Goal: Task Accomplishment & Management: Manage account settings

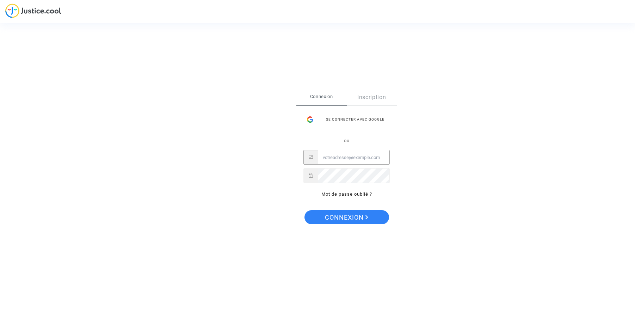
click at [386, 159] on input "Email" at bounding box center [354, 157] width 72 height 14
click at [383, 158] on input "Email" at bounding box center [354, 157] width 72 height 14
click at [382, 158] on input "Email" at bounding box center [354, 157] width 72 height 14
click at [343, 156] on input "Email" at bounding box center [354, 157] width 72 height 14
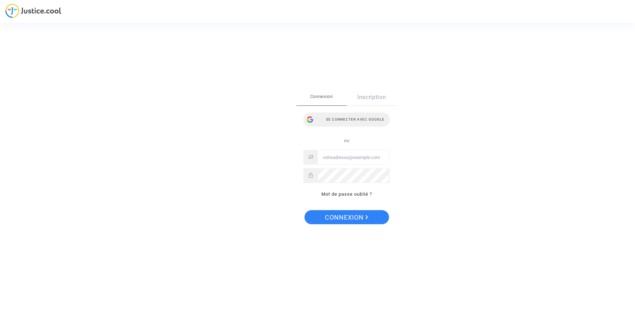
click at [354, 122] on div "Se connecter avec Google" at bounding box center [346, 119] width 86 height 14
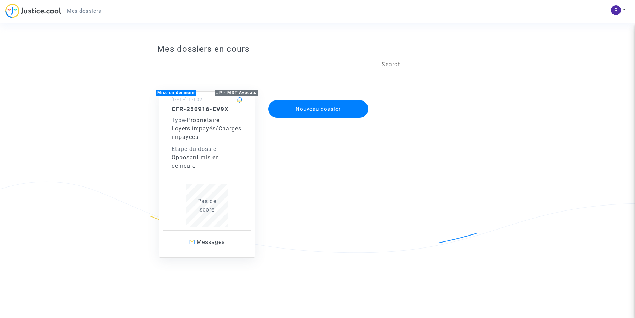
click at [189, 172] on div "CFR-250916-EV9X Type - Propriétaire : Loyers impayés/Charges impayées Etape du …" at bounding box center [207, 165] width 71 height 121
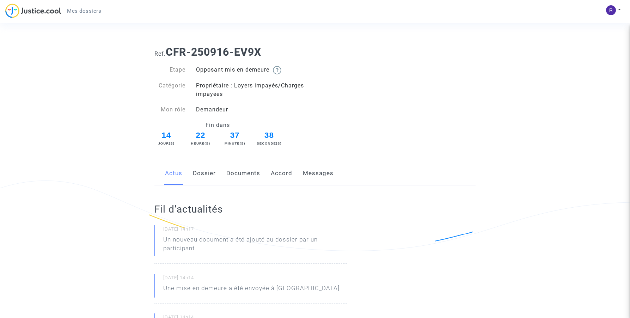
click at [206, 166] on link "Dossier" at bounding box center [204, 173] width 23 height 23
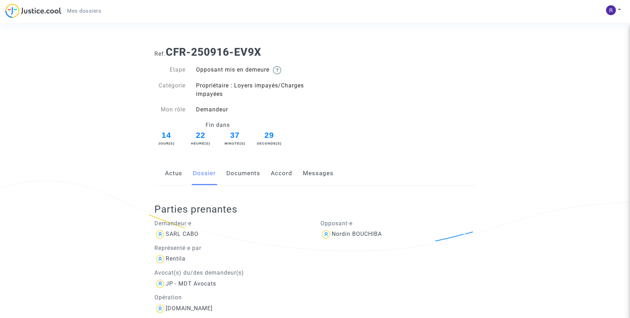
click at [240, 174] on link "Documents" at bounding box center [243, 173] width 34 height 23
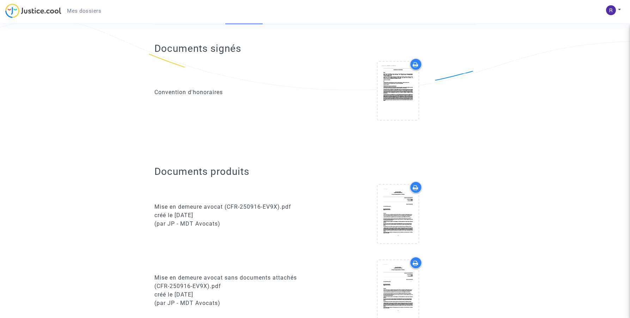
scroll to position [104, 0]
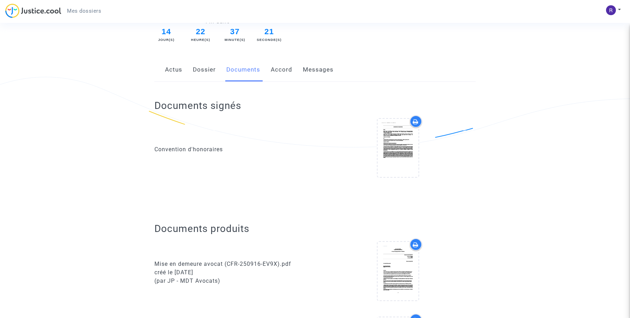
click at [417, 122] on icon at bounding box center [416, 122] width 6 height 6
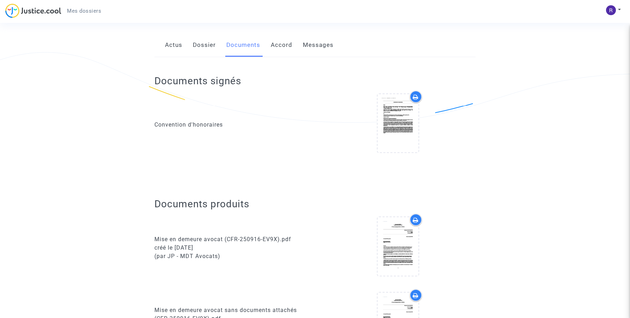
scroll to position [148, 0]
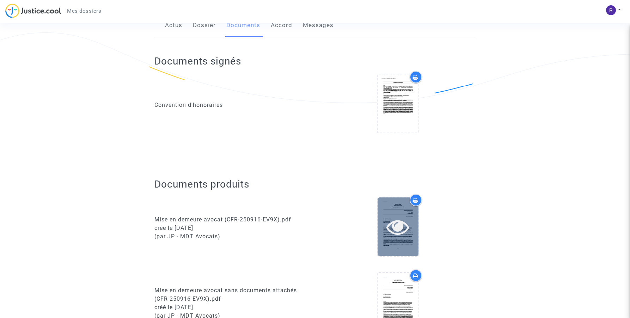
click at [396, 231] on icon at bounding box center [397, 226] width 23 height 23
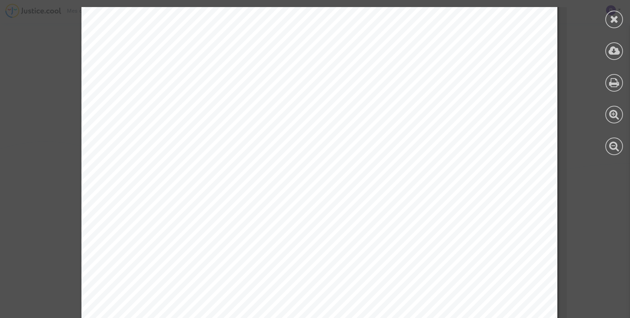
scroll to position [0, 0]
click at [618, 18] on icon at bounding box center [613, 19] width 9 height 11
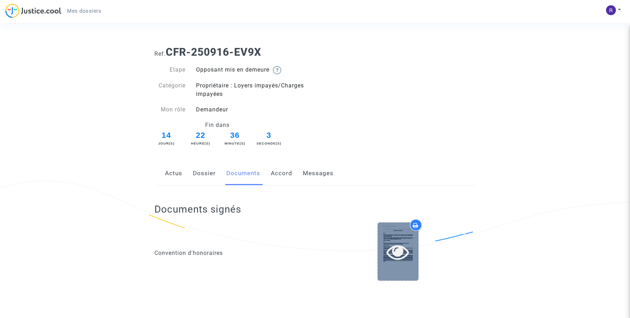
click at [395, 261] on icon at bounding box center [397, 251] width 23 height 23
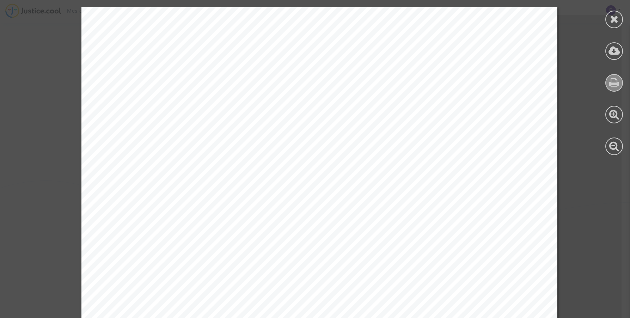
click at [612, 83] on icon at bounding box center [614, 82] width 10 height 11
click at [612, 55] on icon at bounding box center [614, 50] width 12 height 11
click at [614, 17] on icon at bounding box center [613, 19] width 9 height 11
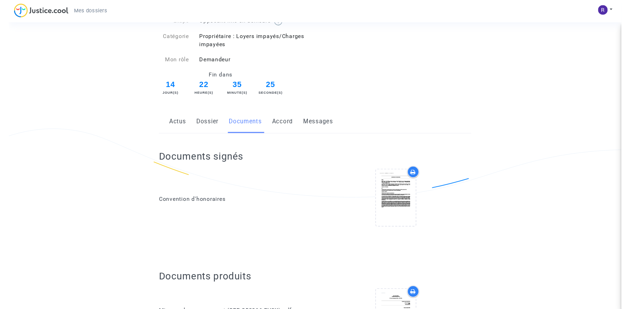
scroll to position [105, 0]
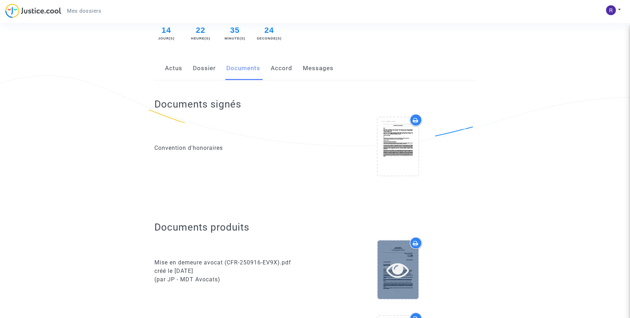
click at [398, 263] on icon at bounding box center [397, 269] width 23 height 23
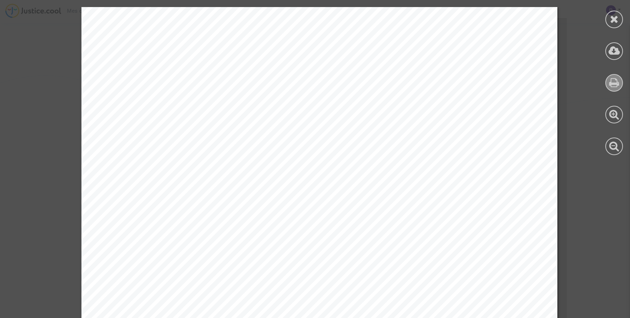
click at [609, 79] on icon at bounding box center [614, 82] width 10 height 11
click at [612, 53] on icon at bounding box center [614, 50] width 12 height 11
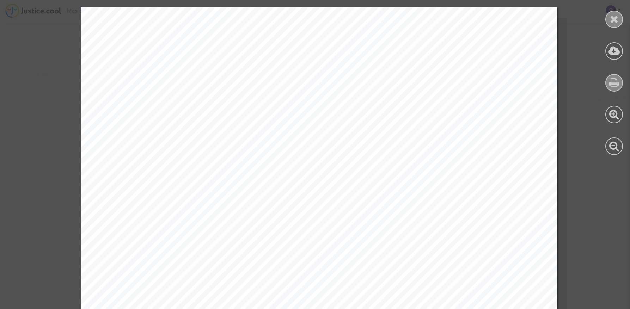
click at [612, 19] on icon at bounding box center [613, 19] width 9 height 11
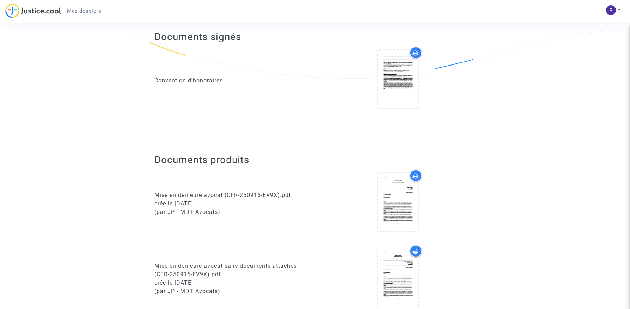
scroll to position [215, 0]
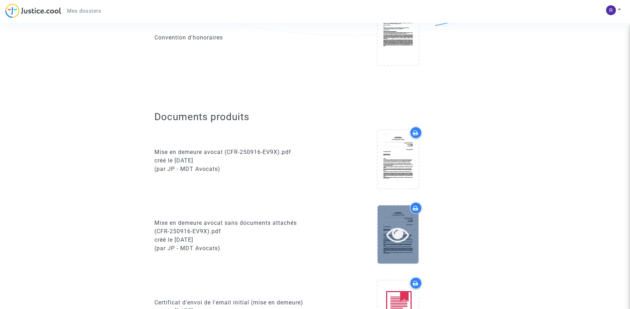
click at [402, 231] on icon at bounding box center [397, 234] width 23 height 23
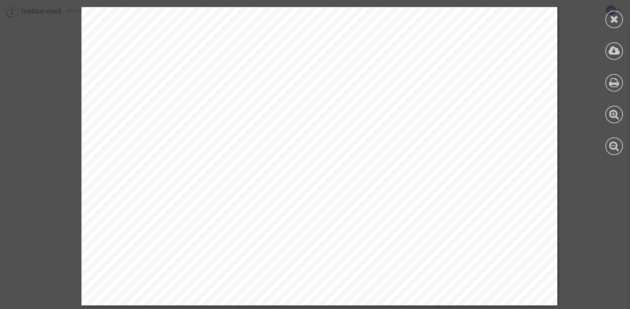
scroll to position [738, 0]
click at [612, 20] on icon at bounding box center [613, 19] width 9 height 11
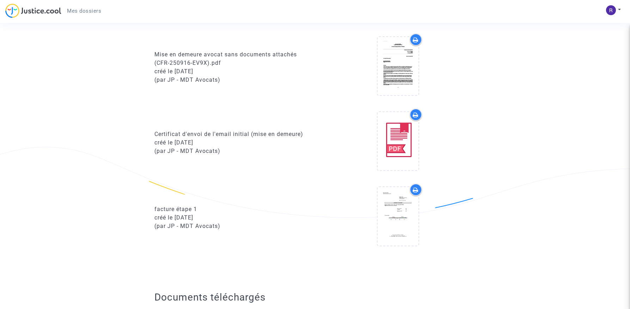
scroll to position [382, 0]
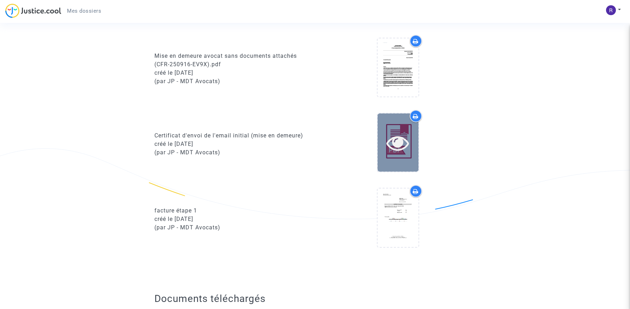
click at [382, 163] on div at bounding box center [397, 142] width 41 height 58
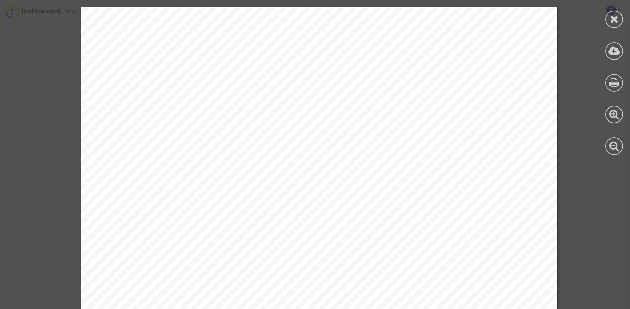
scroll to position [184, 0]
click at [614, 19] on icon at bounding box center [613, 19] width 9 height 11
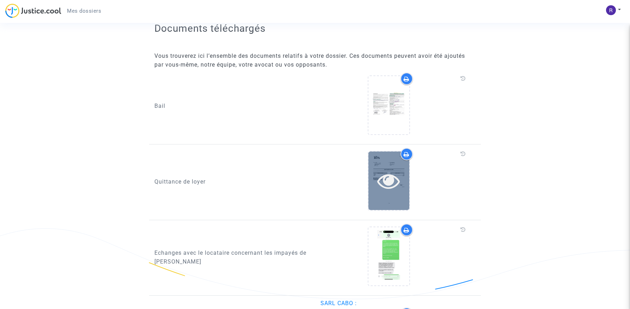
scroll to position [427, 0]
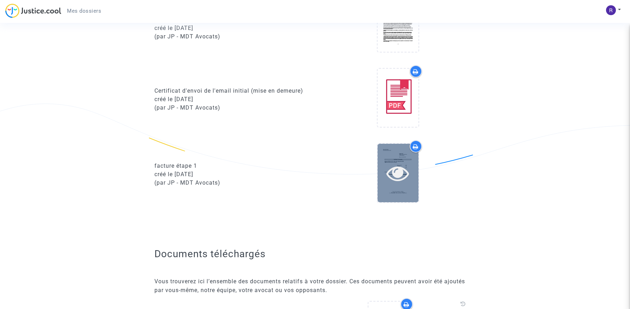
click at [398, 174] on icon at bounding box center [397, 173] width 23 height 23
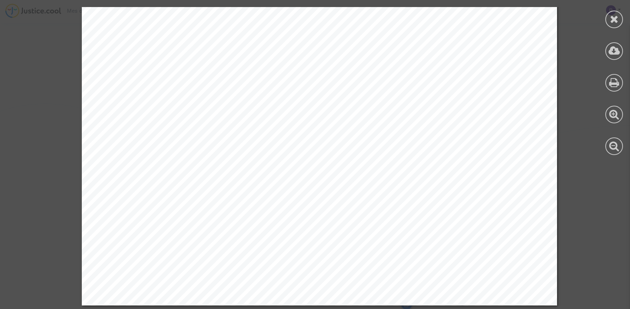
scroll to position [38, 0]
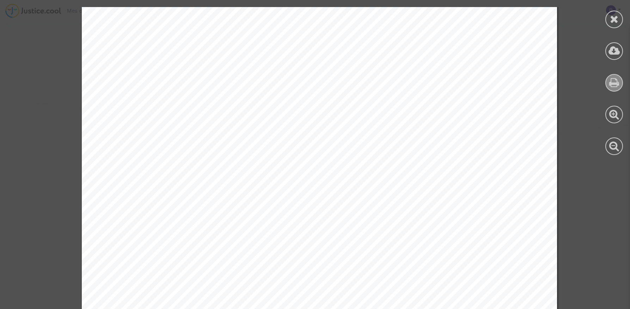
click at [612, 81] on icon at bounding box center [614, 82] width 10 height 11
click at [611, 21] on icon at bounding box center [613, 19] width 9 height 11
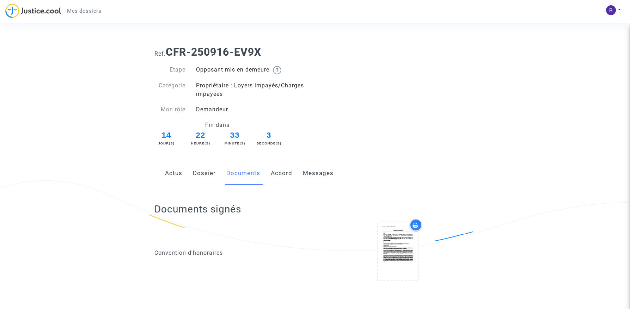
click at [284, 172] on link "Accord" at bounding box center [281, 173] width 21 height 23
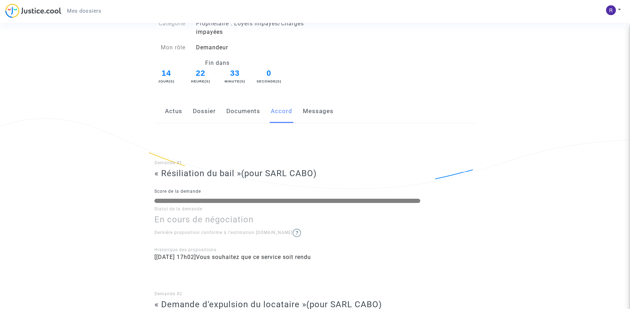
scroll to position [76, 0]
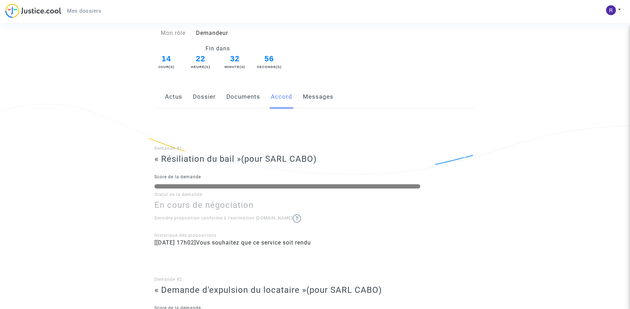
click at [318, 97] on link "Messages" at bounding box center [318, 96] width 31 height 23
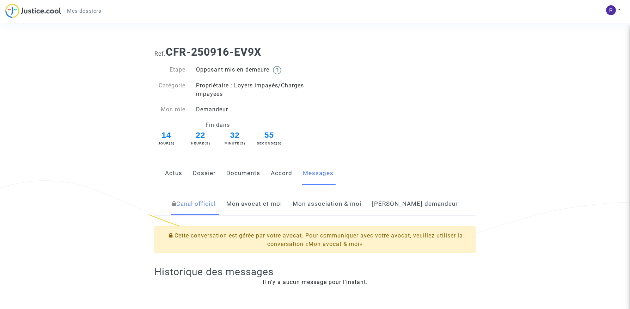
scroll to position [51, 0]
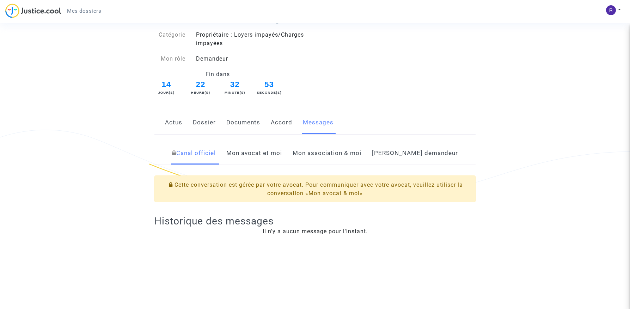
click at [282, 152] on link "Mon avocat et moi" at bounding box center [254, 153] width 56 height 23
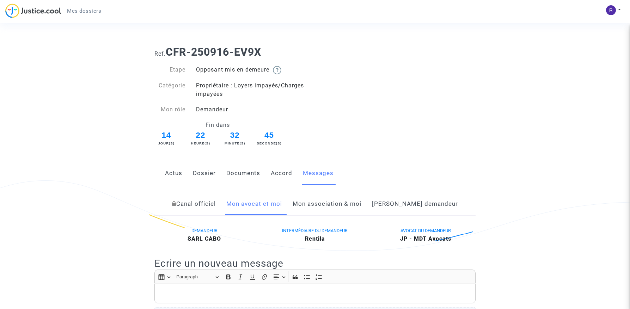
click at [334, 204] on link "Mon association & moi" at bounding box center [326, 203] width 69 height 23
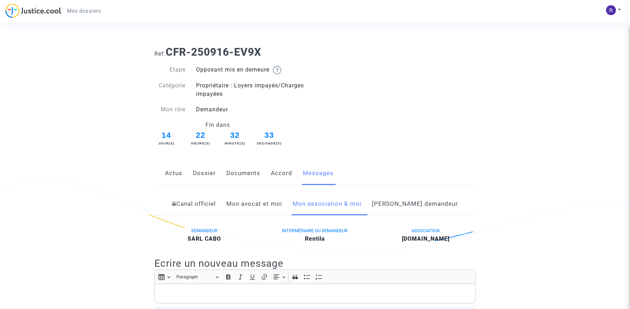
click at [169, 173] on link "Actus" at bounding box center [173, 173] width 17 height 23
